Goal: Find specific page/section: Find specific page/section

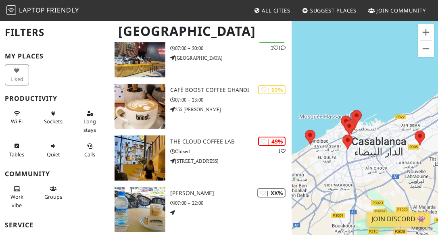
scroll to position [145, 0]
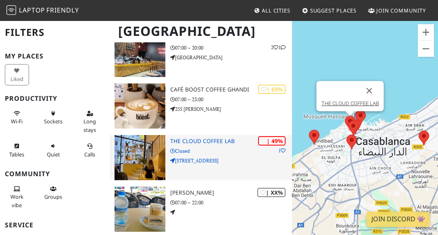
click at [208, 142] on h3 "THE CLOUD COFFEE LAB" at bounding box center [231, 141] width 122 height 7
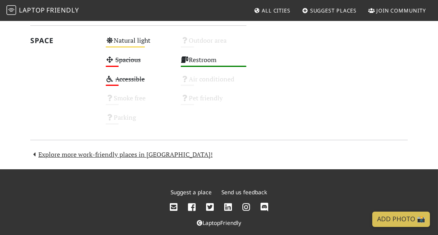
scroll to position [497, 0]
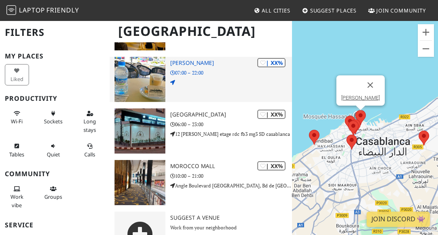
scroll to position [302, 0]
